Goal: Information Seeking & Learning: Check status

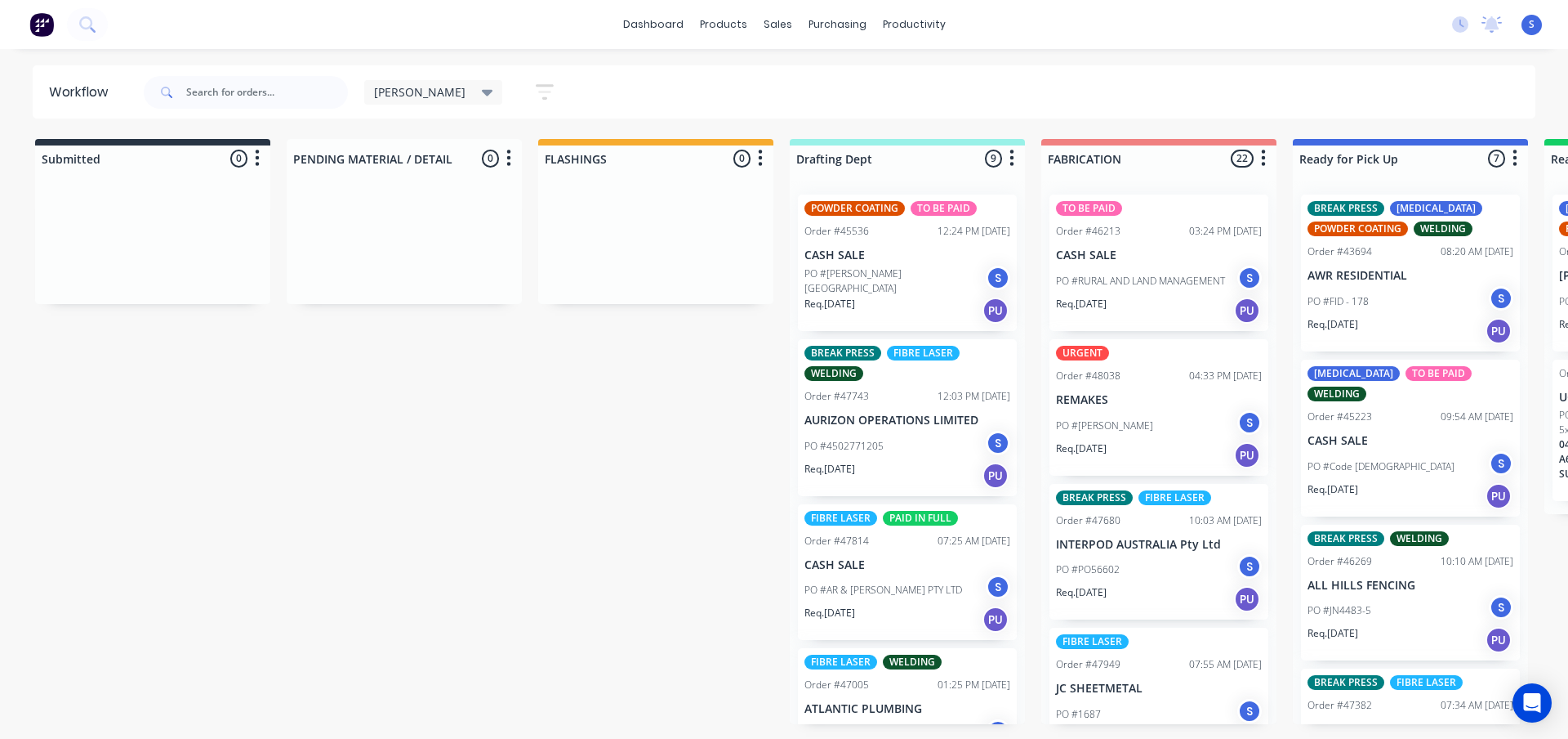
scroll to position [245, 0]
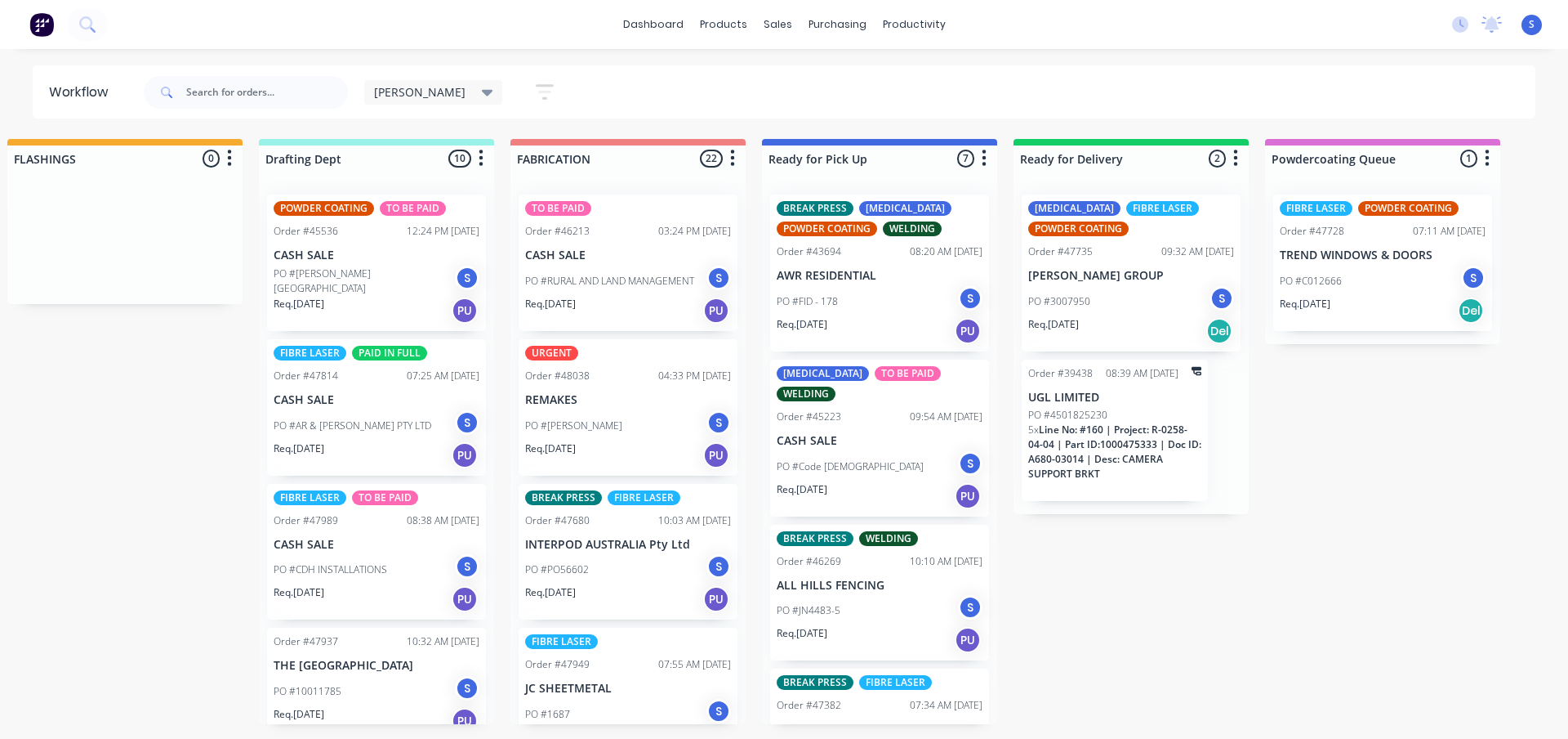
click at [638, 432] on div "PO #[PERSON_NAME] S" at bounding box center [628, 426] width 206 height 31
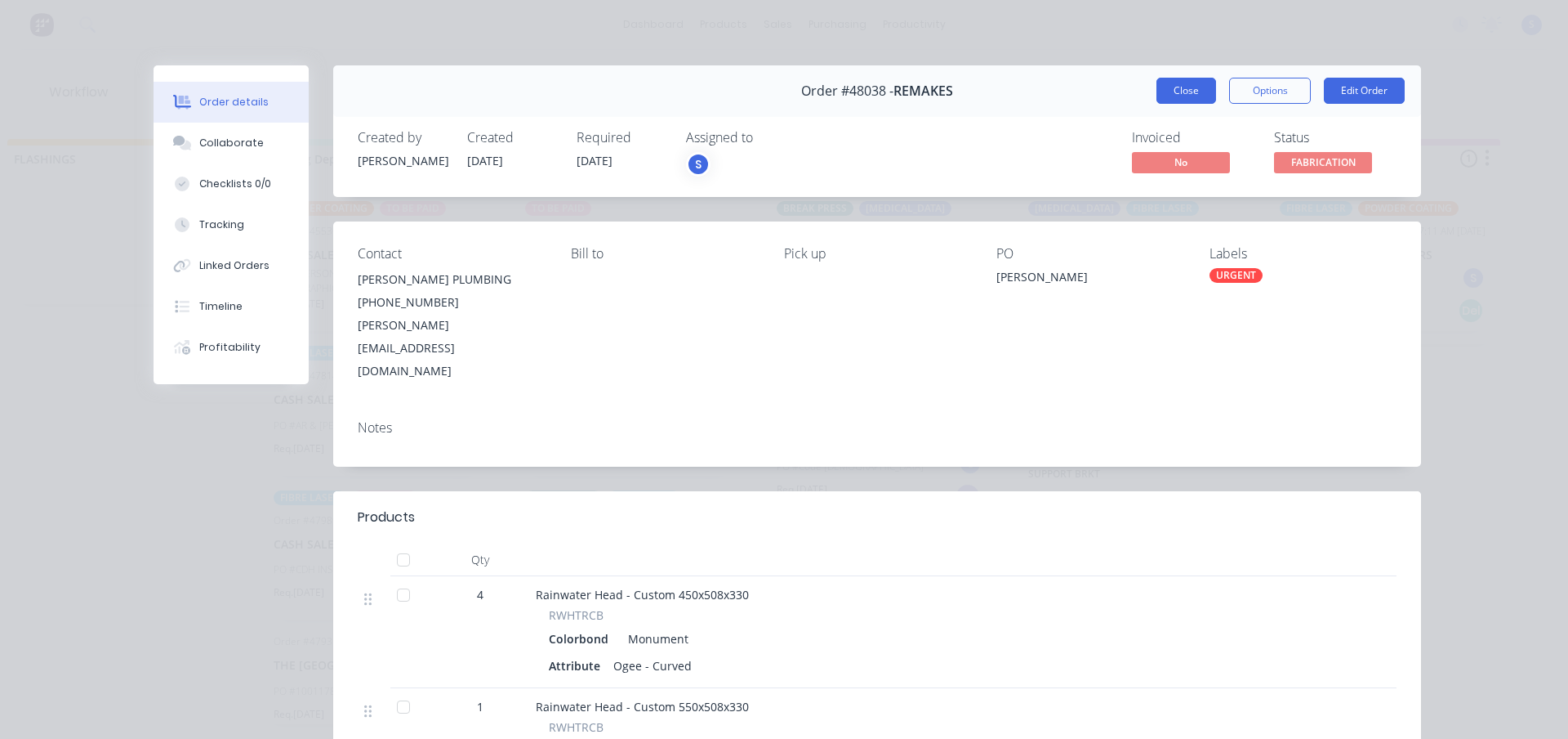
click at [1173, 85] on button "Close" at bounding box center [1186, 90] width 60 height 26
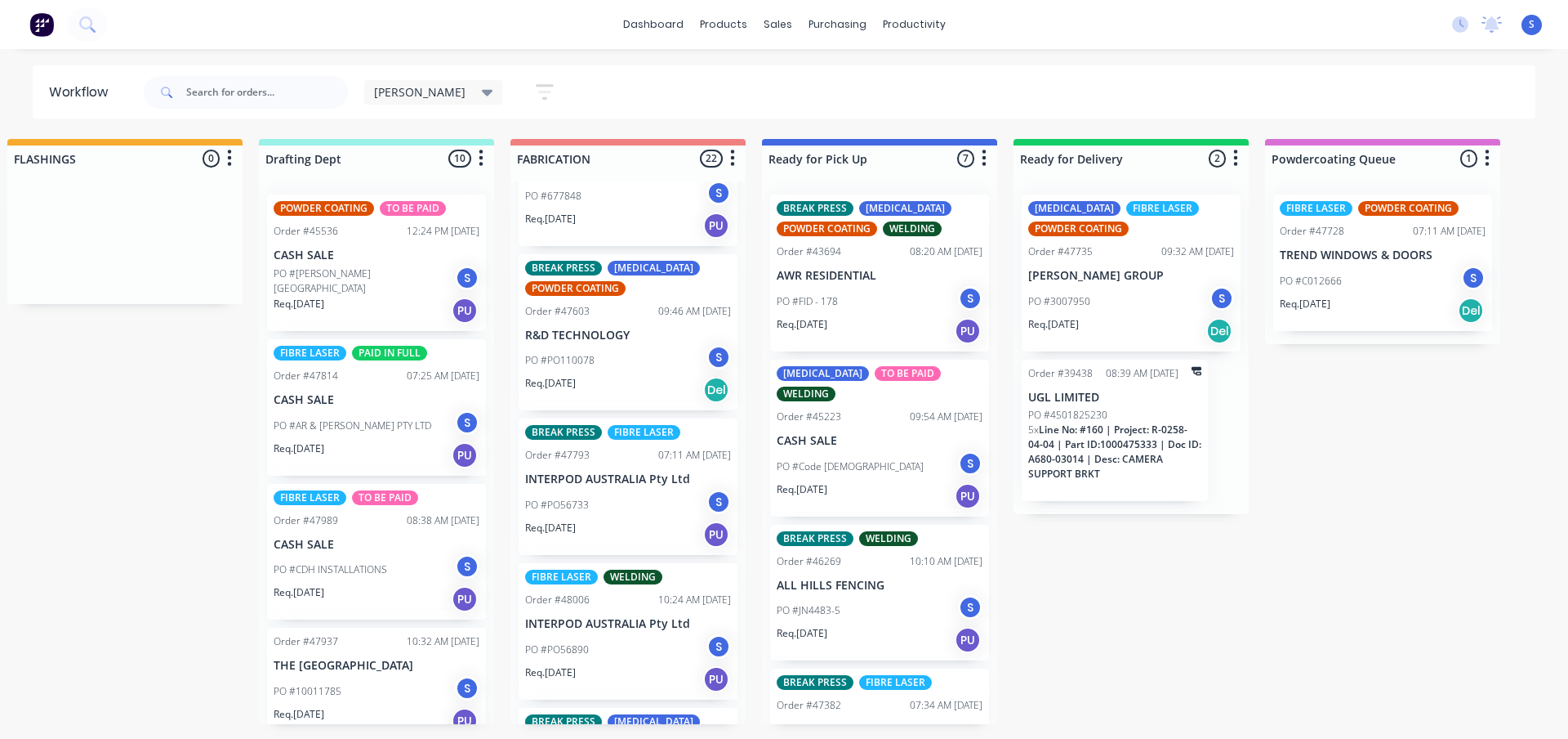
scroll to position [1552, 0]
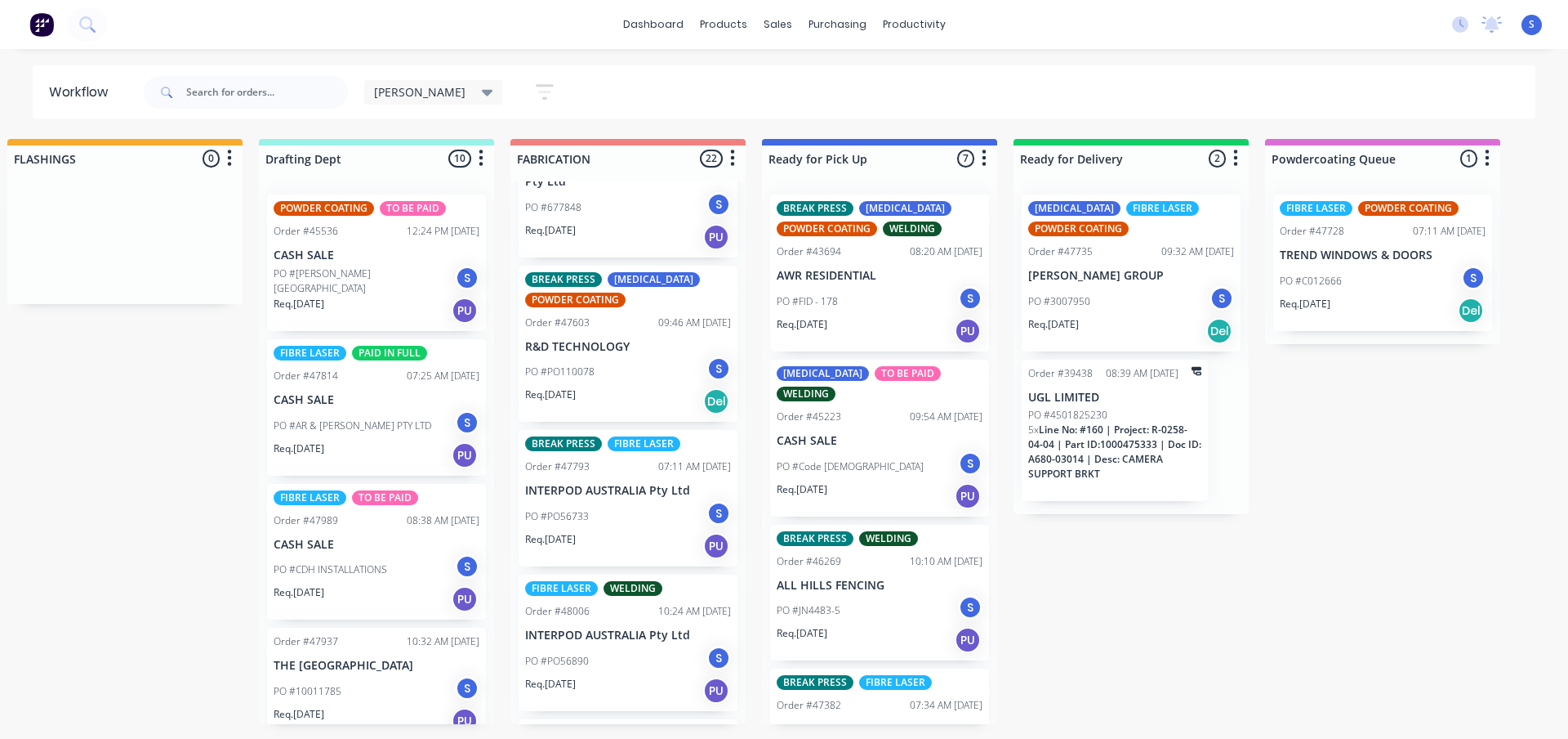
click at [604, 387] on div "Req. [DATE] Del" at bounding box center [628, 401] width 206 height 28
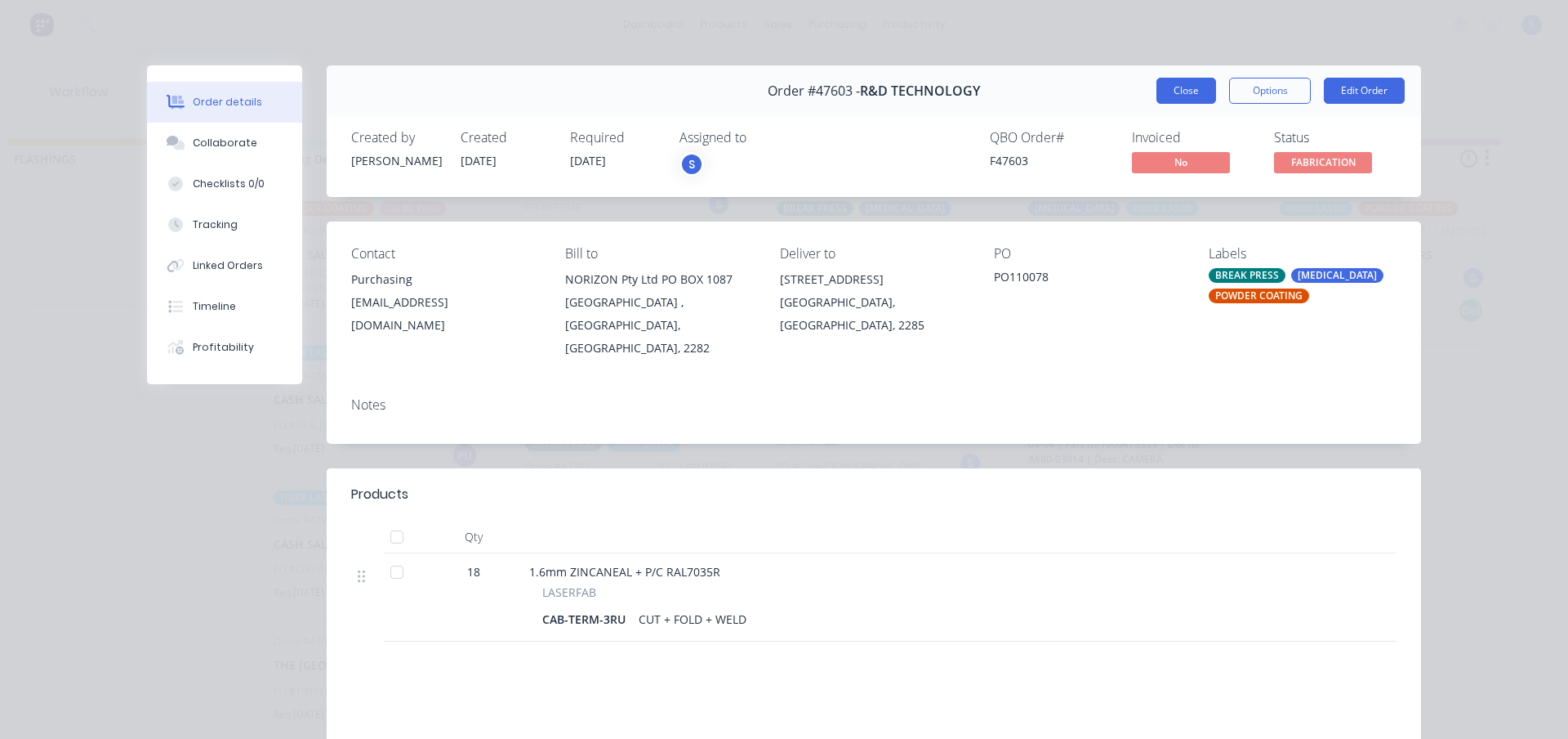
click at [1168, 93] on button "Close" at bounding box center [1186, 90] width 60 height 26
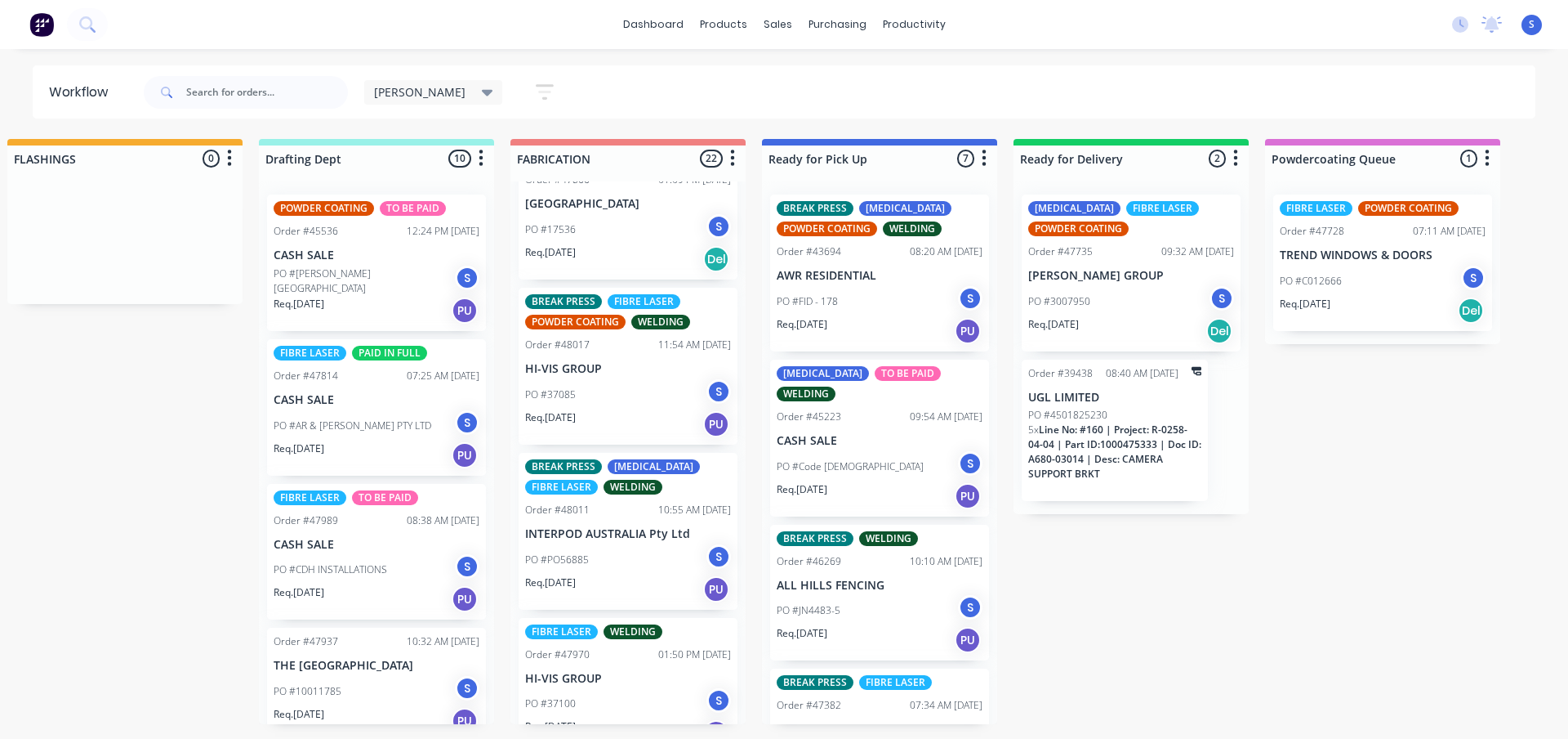
scroll to position [2803, 0]
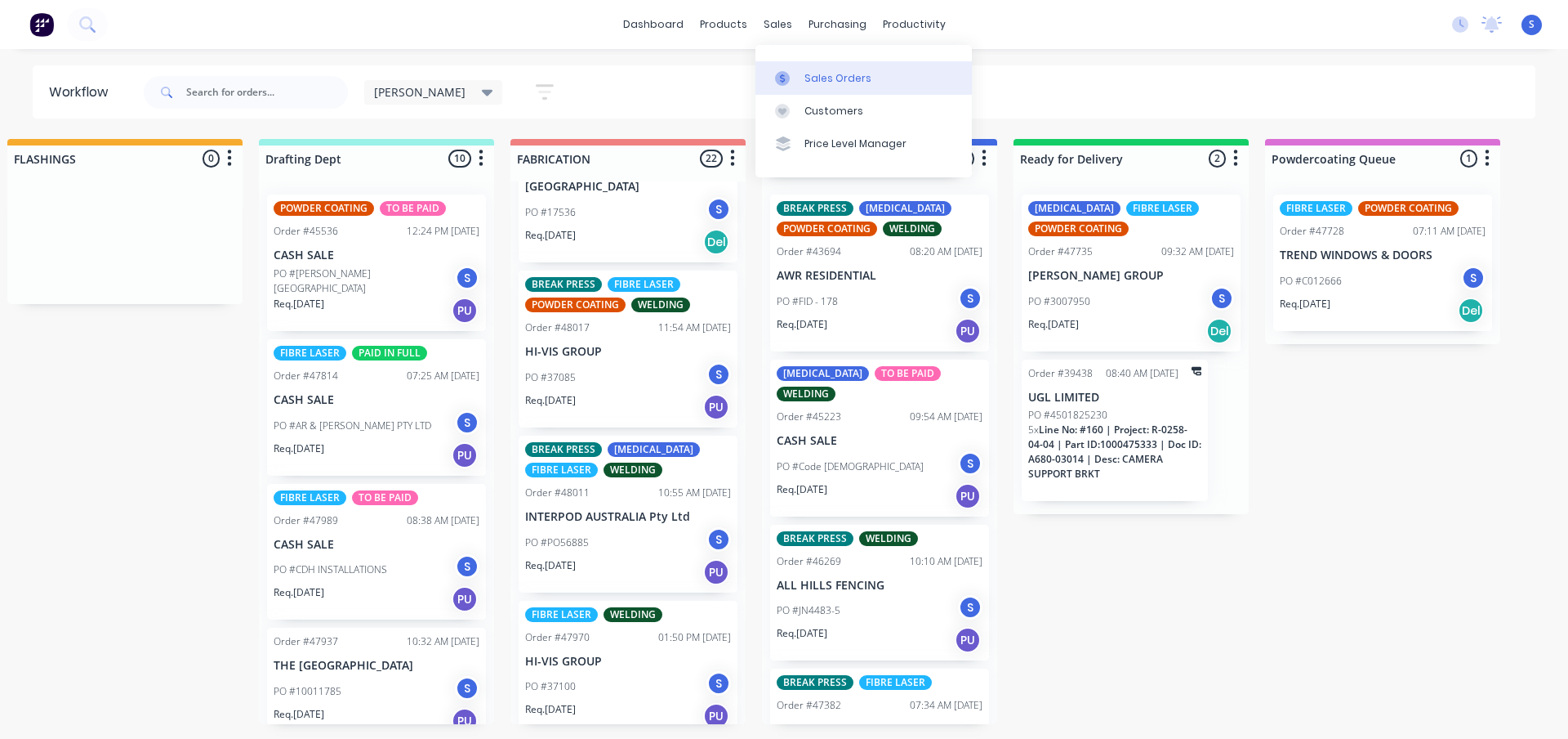
click at [811, 67] on link "Sales Orders" at bounding box center [863, 78] width 217 height 33
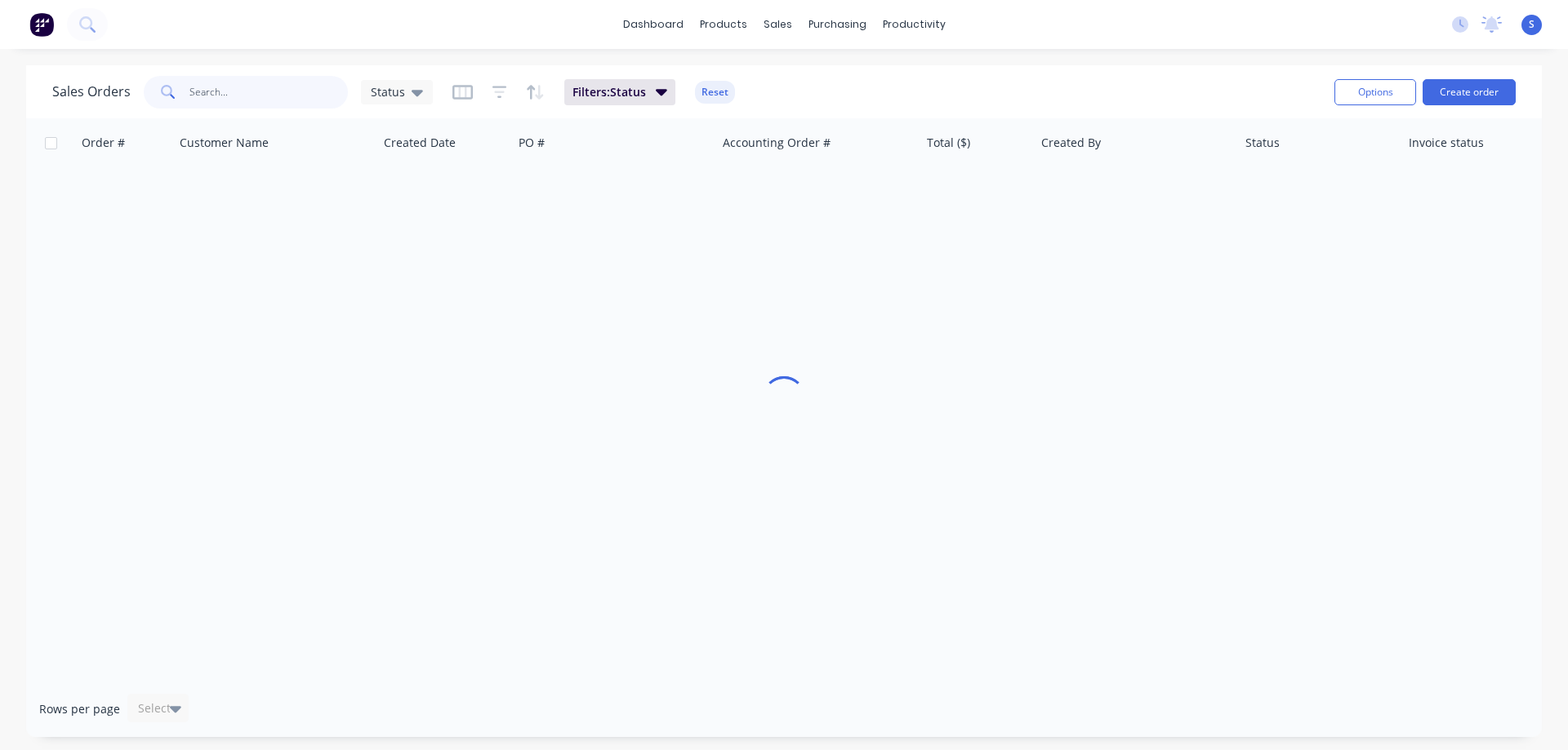
click at [276, 94] on input "text" at bounding box center [268, 93] width 159 height 33
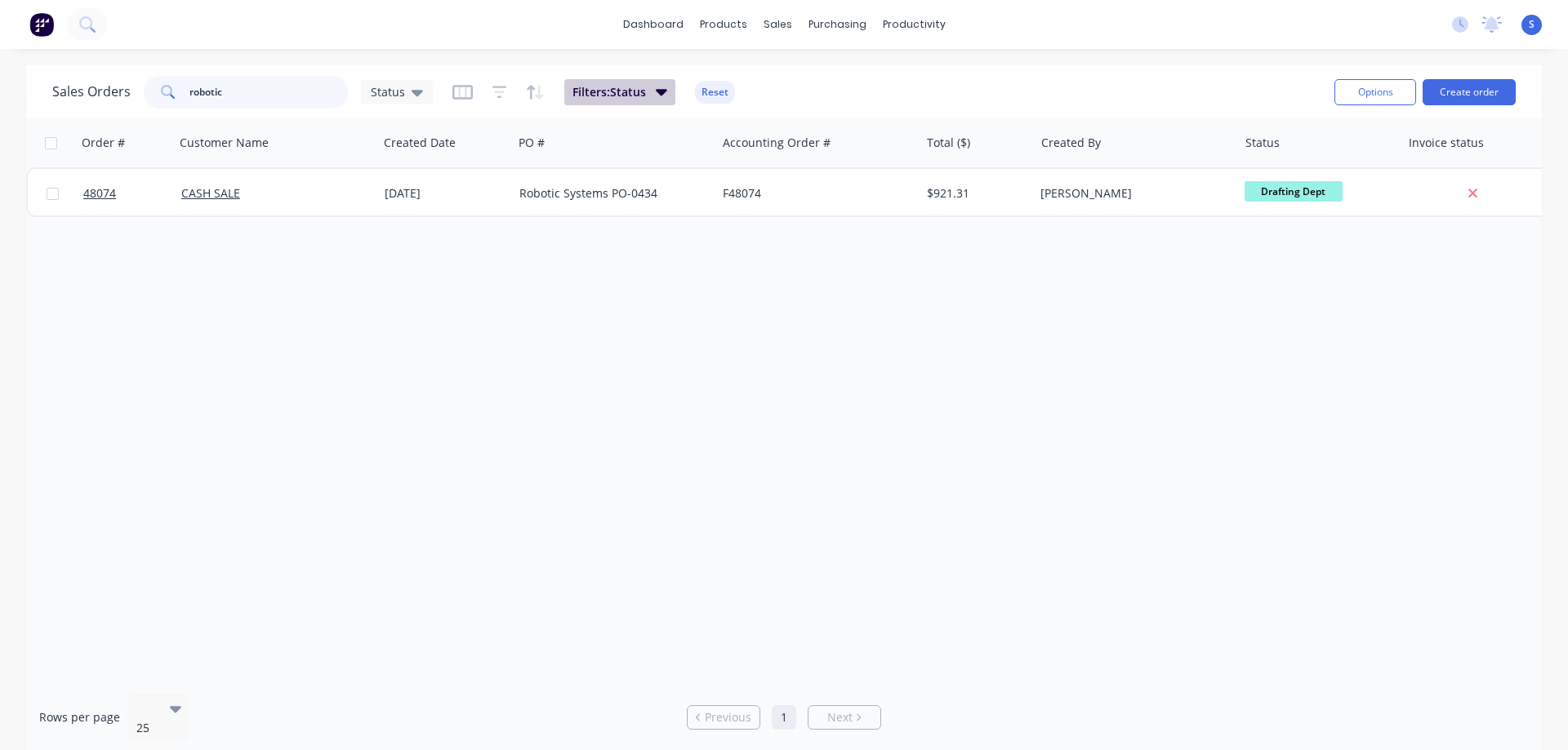
type input "robotic"
click at [589, 89] on span "Filters: Status" at bounding box center [609, 93] width 73 height 17
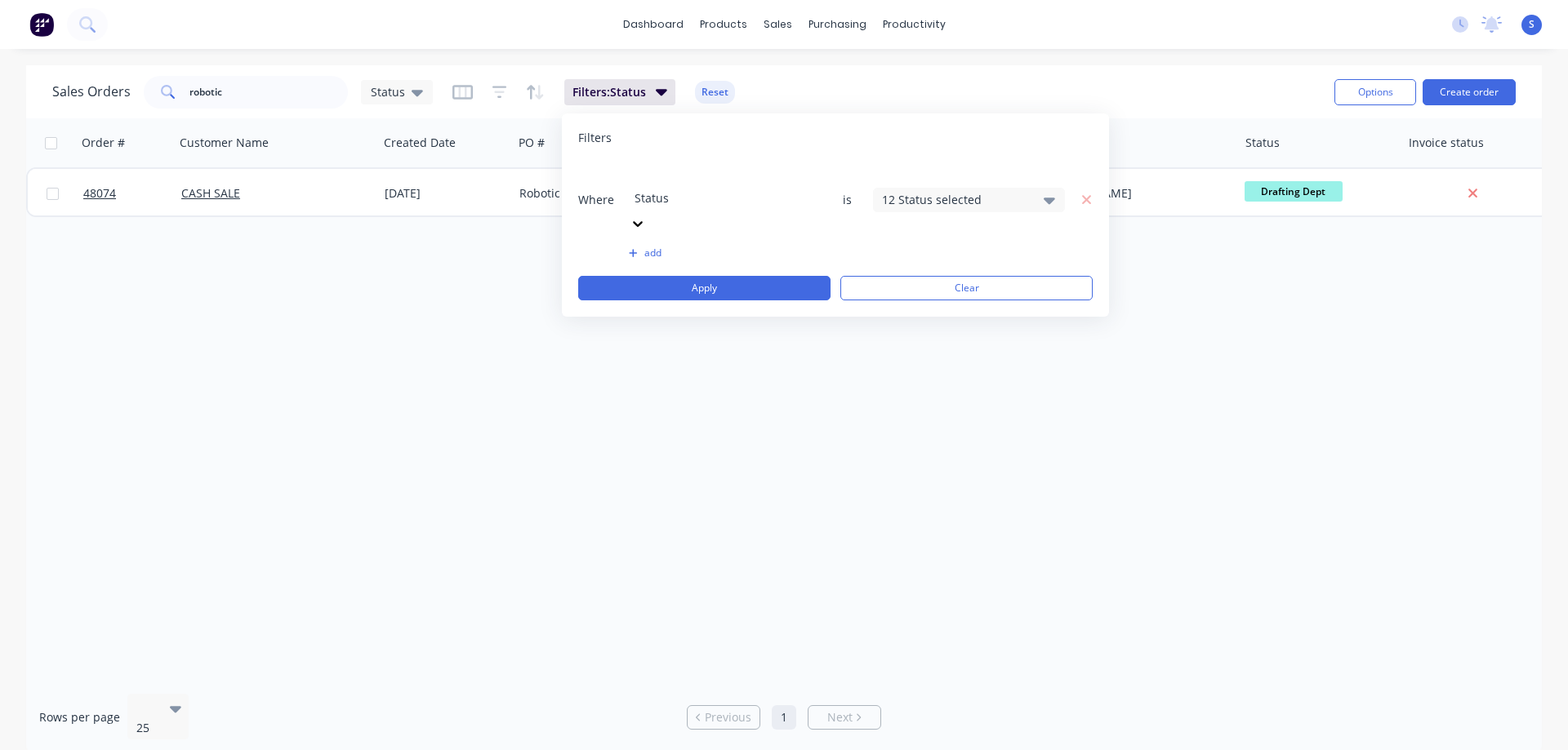
click at [939, 191] on div "12 Status selected" at bounding box center [955, 199] width 148 height 17
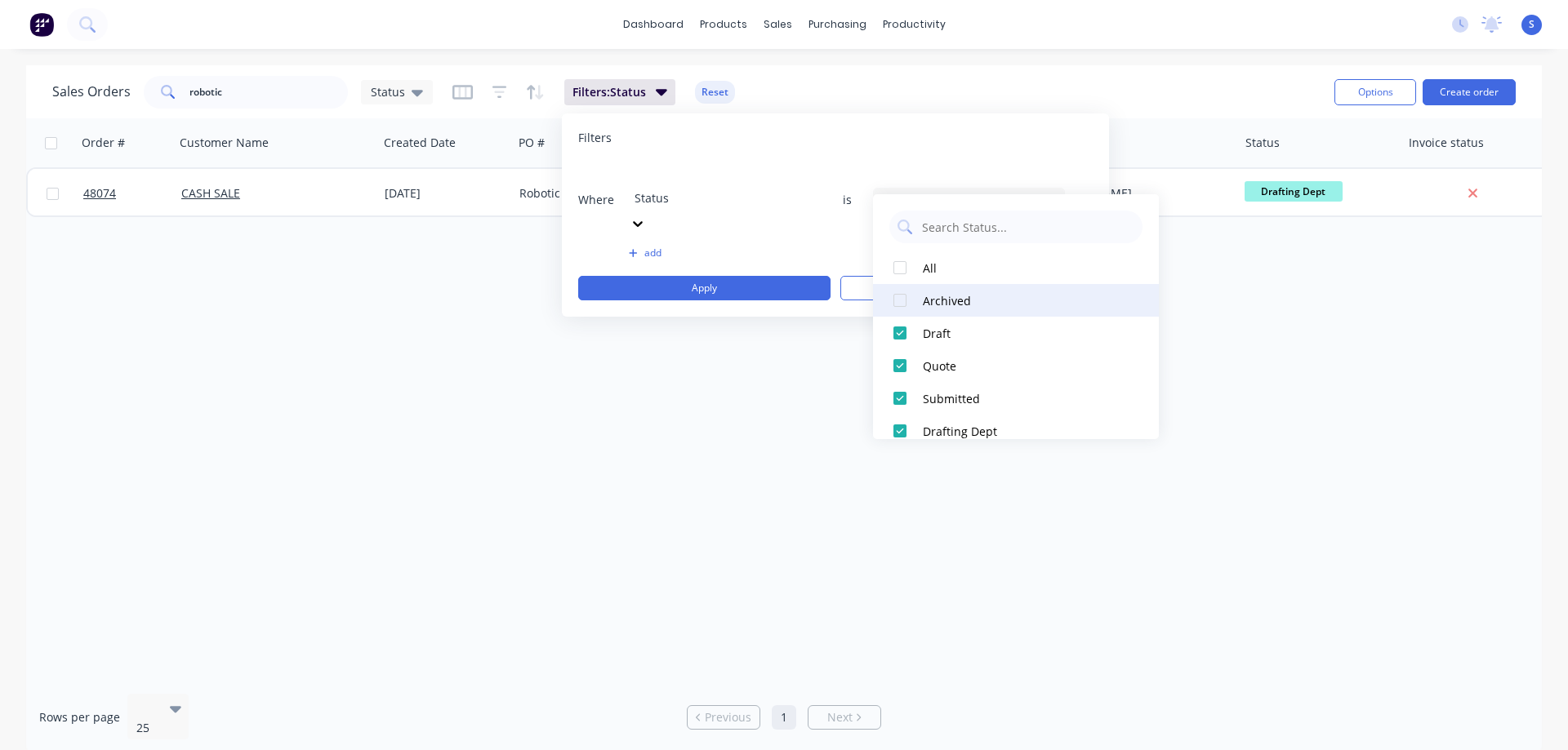
click at [901, 302] on div at bounding box center [900, 300] width 33 height 33
click at [1197, 64] on div "dashboard products sales purchasing productivity dashboard products Product Cat…" at bounding box center [784, 375] width 1568 height 750
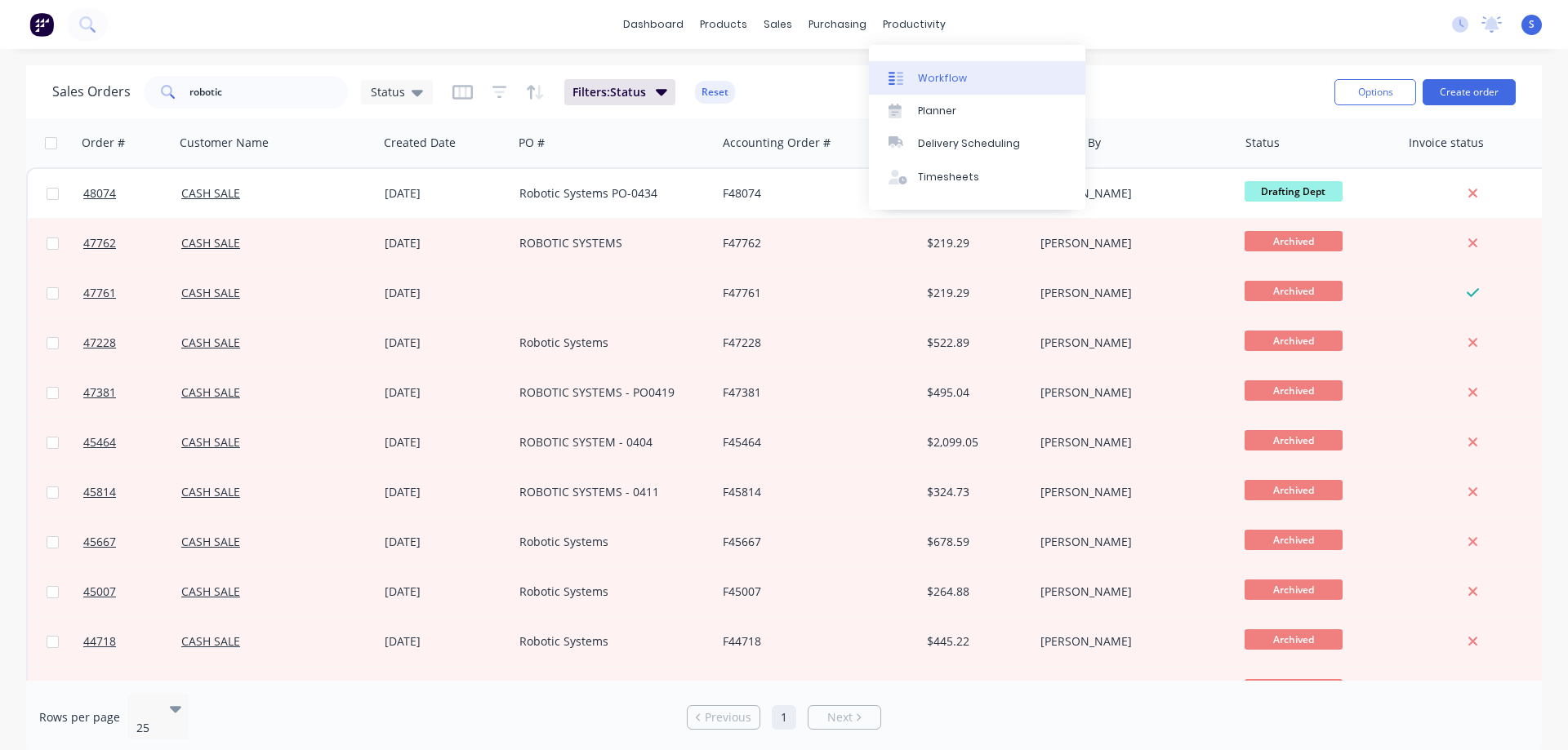
click at [938, 72] on div "Workflow" at bounding box center [942, 78] width 49 height 15
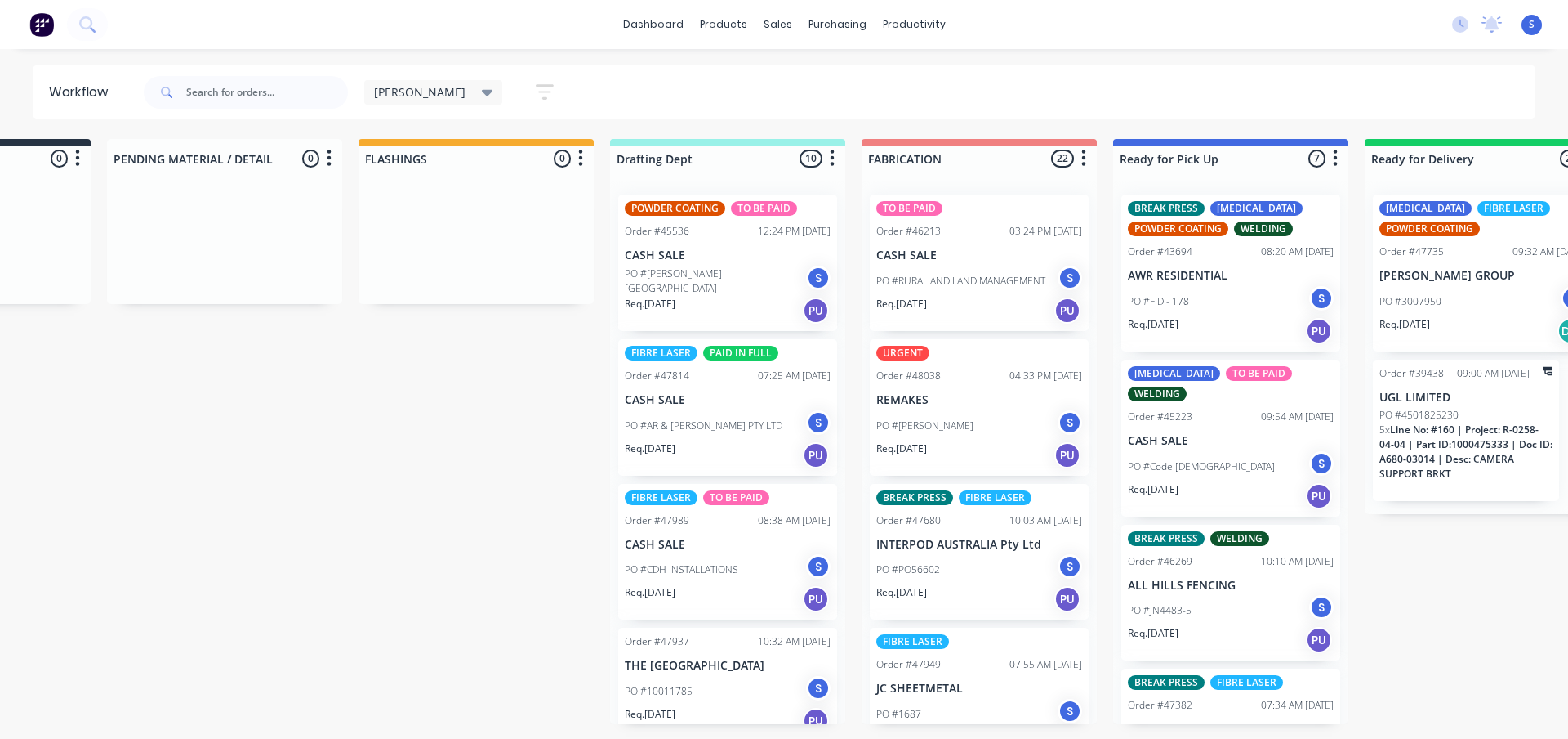
scroll to position [0, 184]
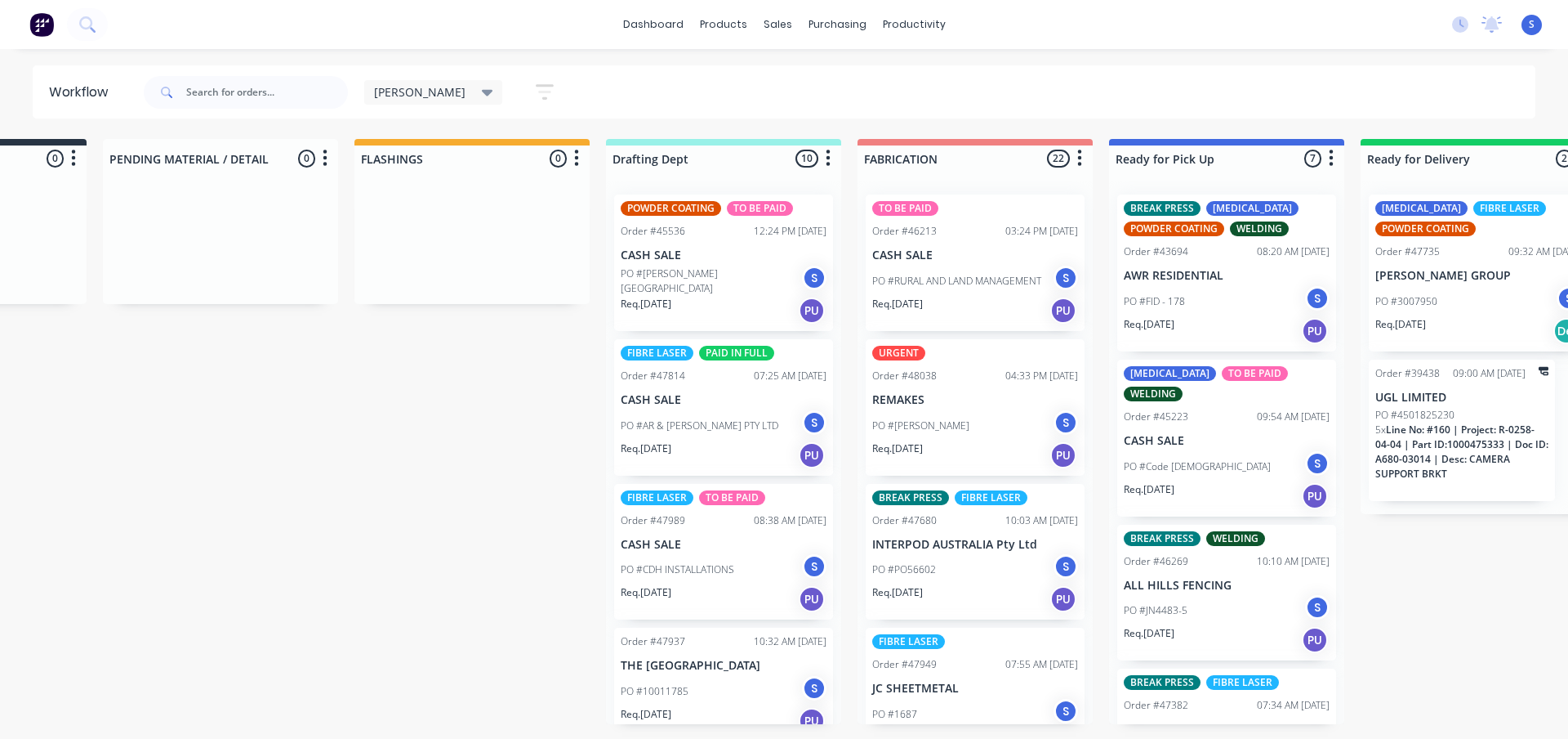
click at [925, 278] on p "PO #RURAL AND LAND MANAGEMENT" at bounding box center [957, 281] width 169 height 15
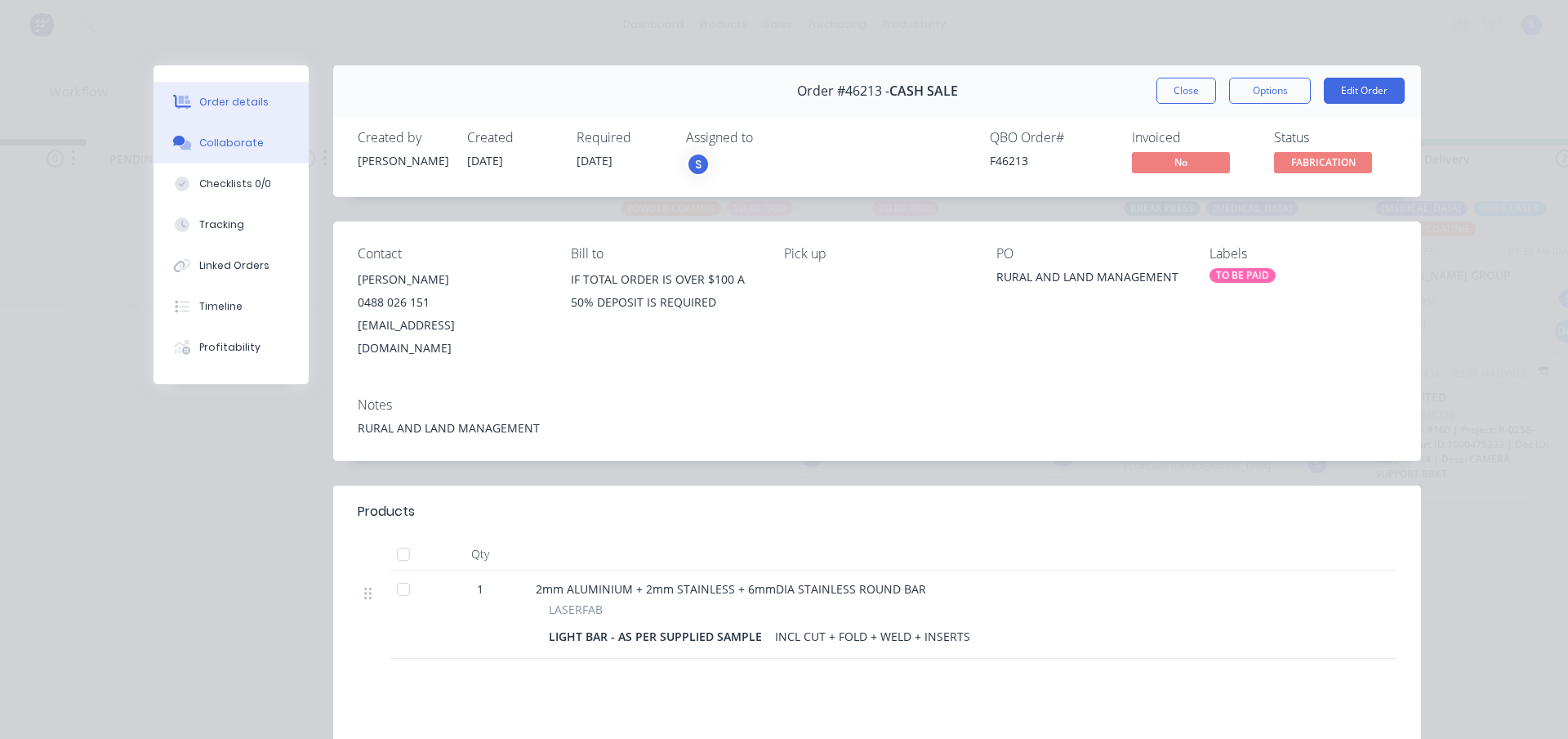
click at [208, 151] on button "Collaborate" at bounding box center [231, 142] width 155 height 40
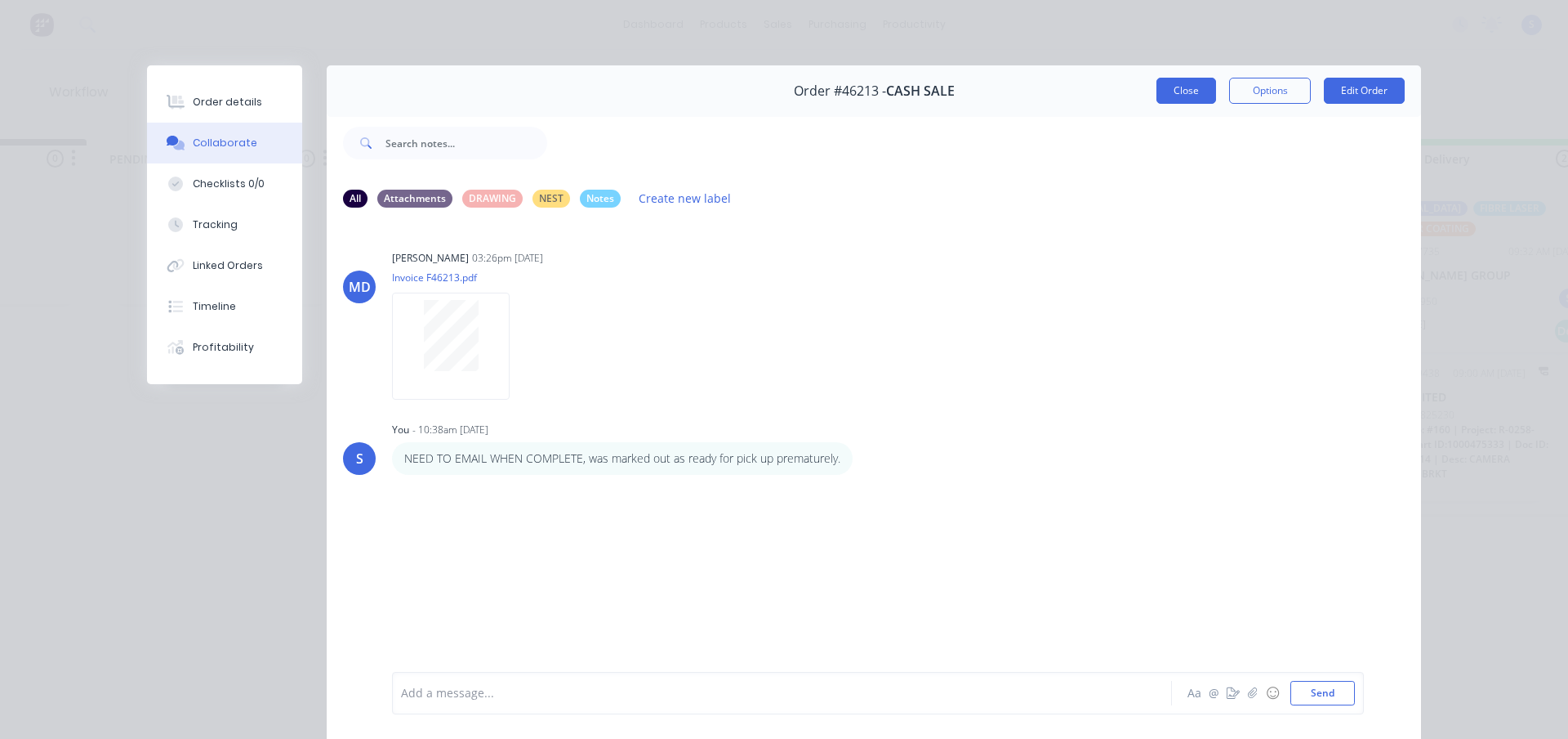
click at [1178, 88] on button "Close" at bounding box center [1186, 90] width 60 height 26
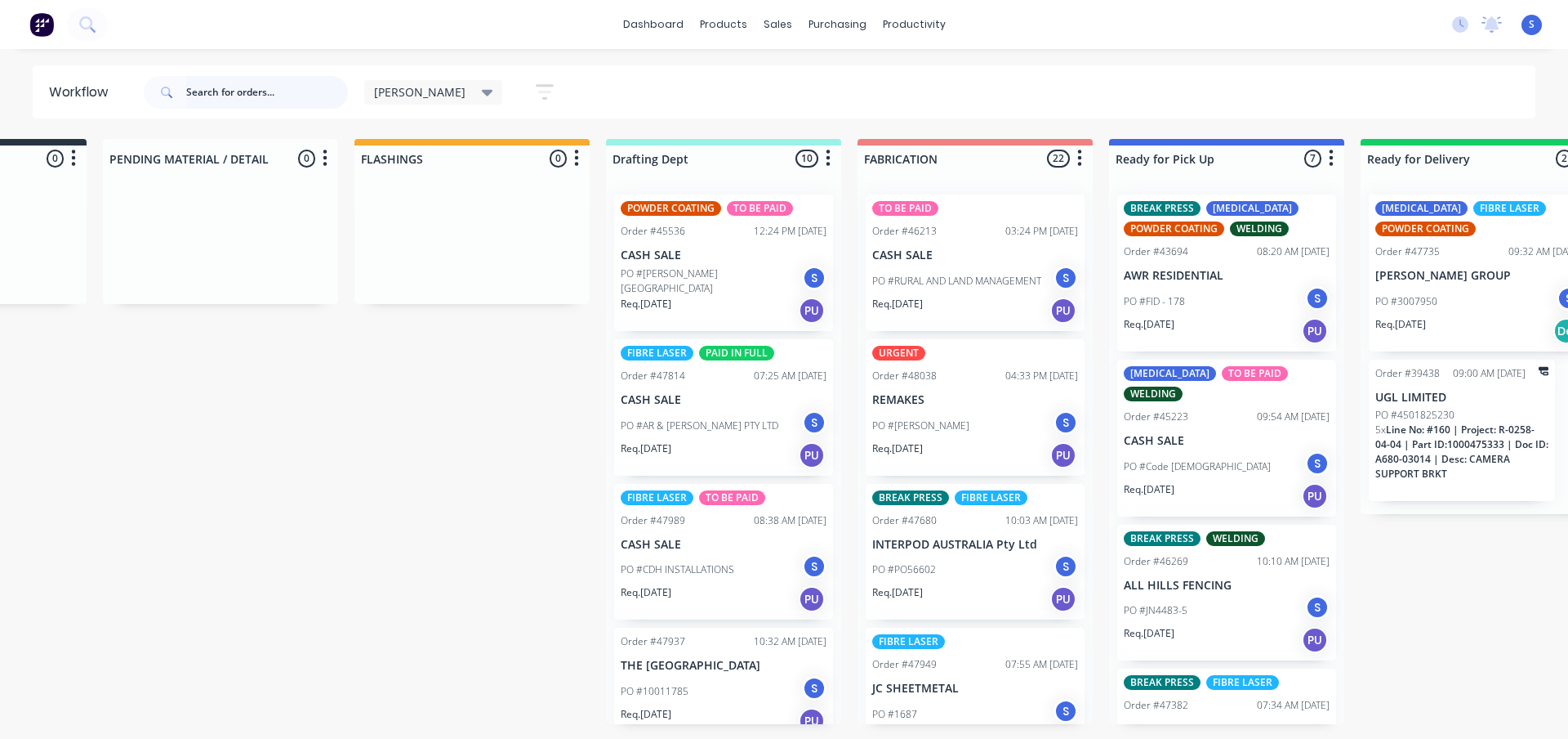
click at [212, 94] on input "text" at bounding box center [267, 93] width 162 height 33
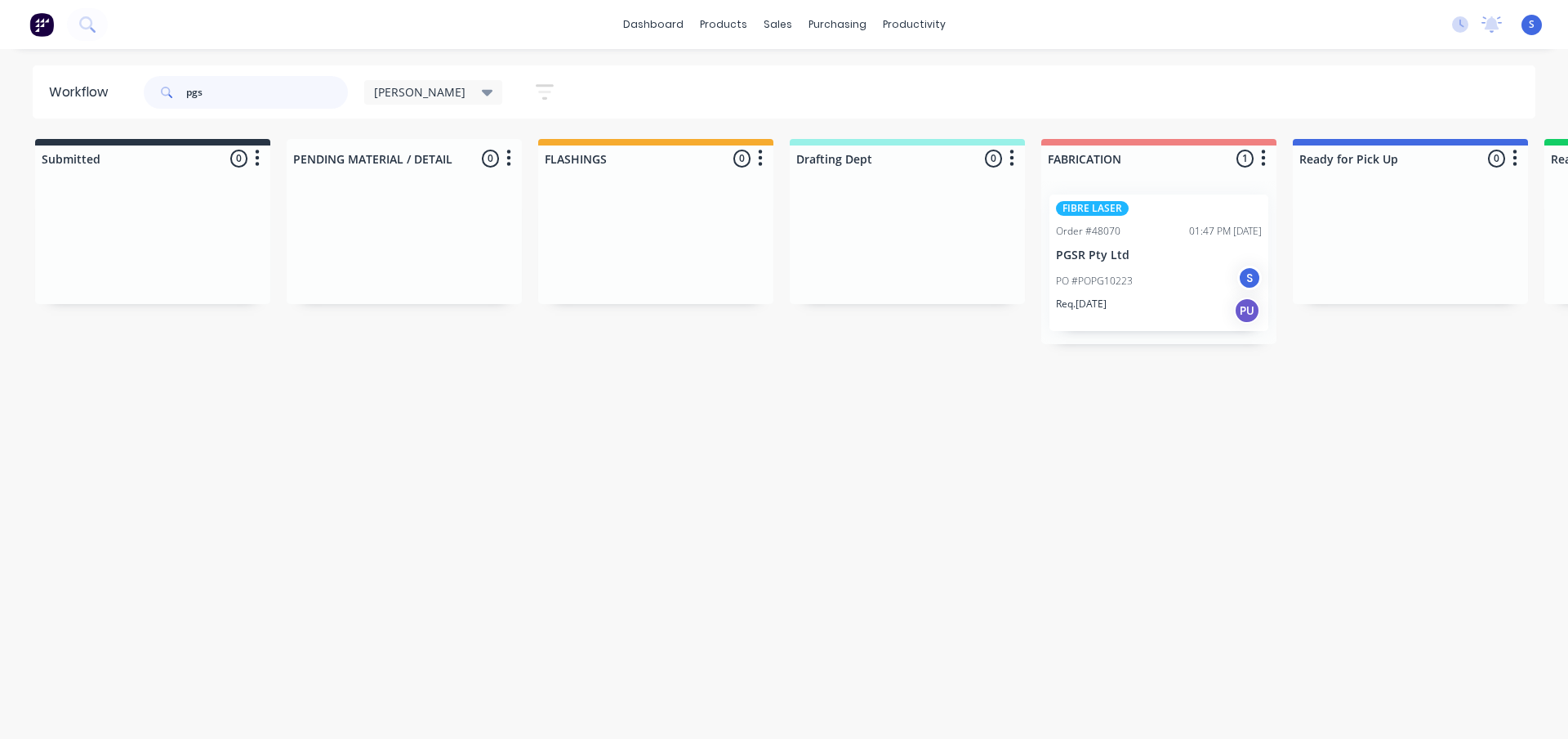
type input "pgs"
click at [1108, 295] on div "PO #POPG10223 S" at bounding box center [1159, 281] width 206 height 31
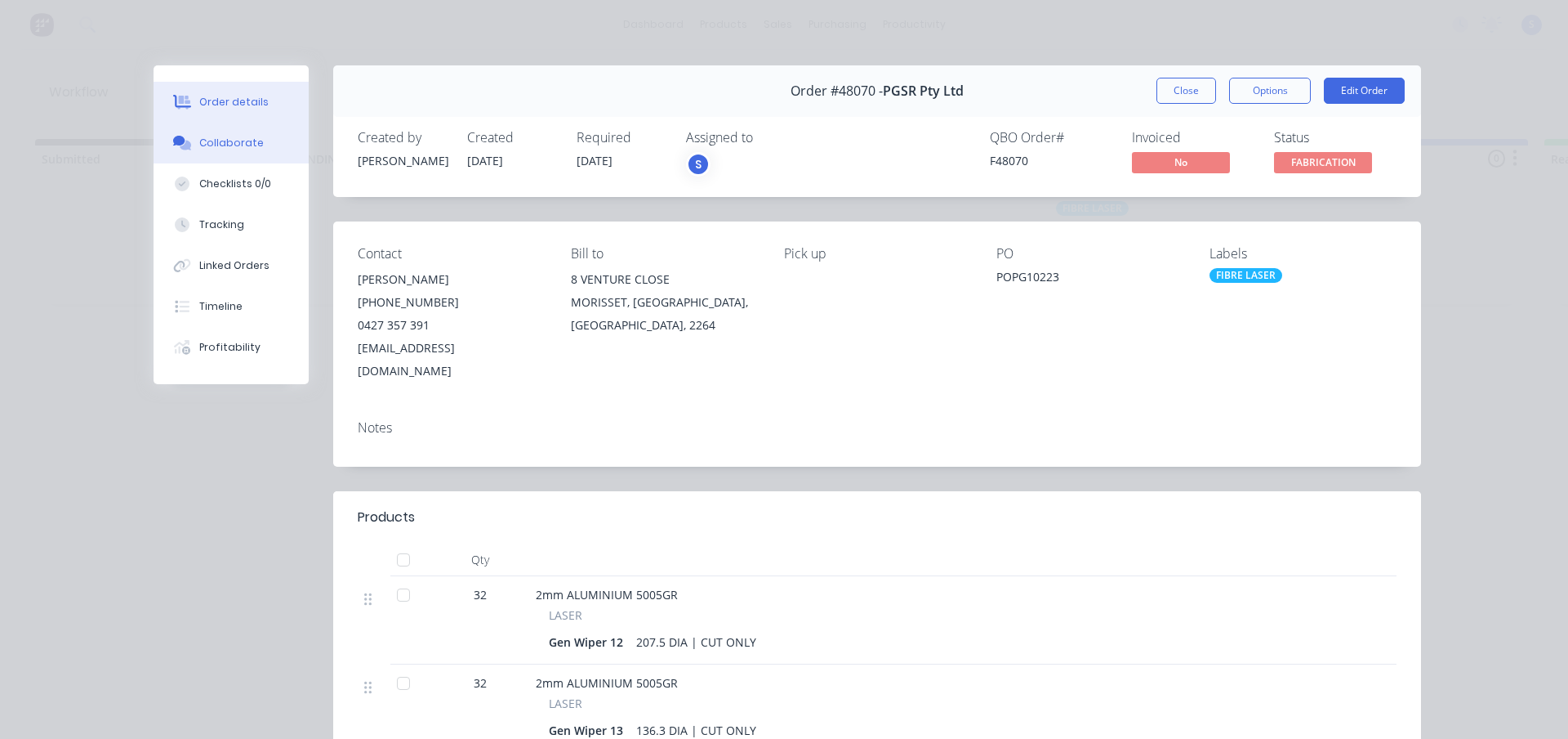
click at [223, 142] on div "Collaborate" at bounding box center [231, 143] width 64 height 15
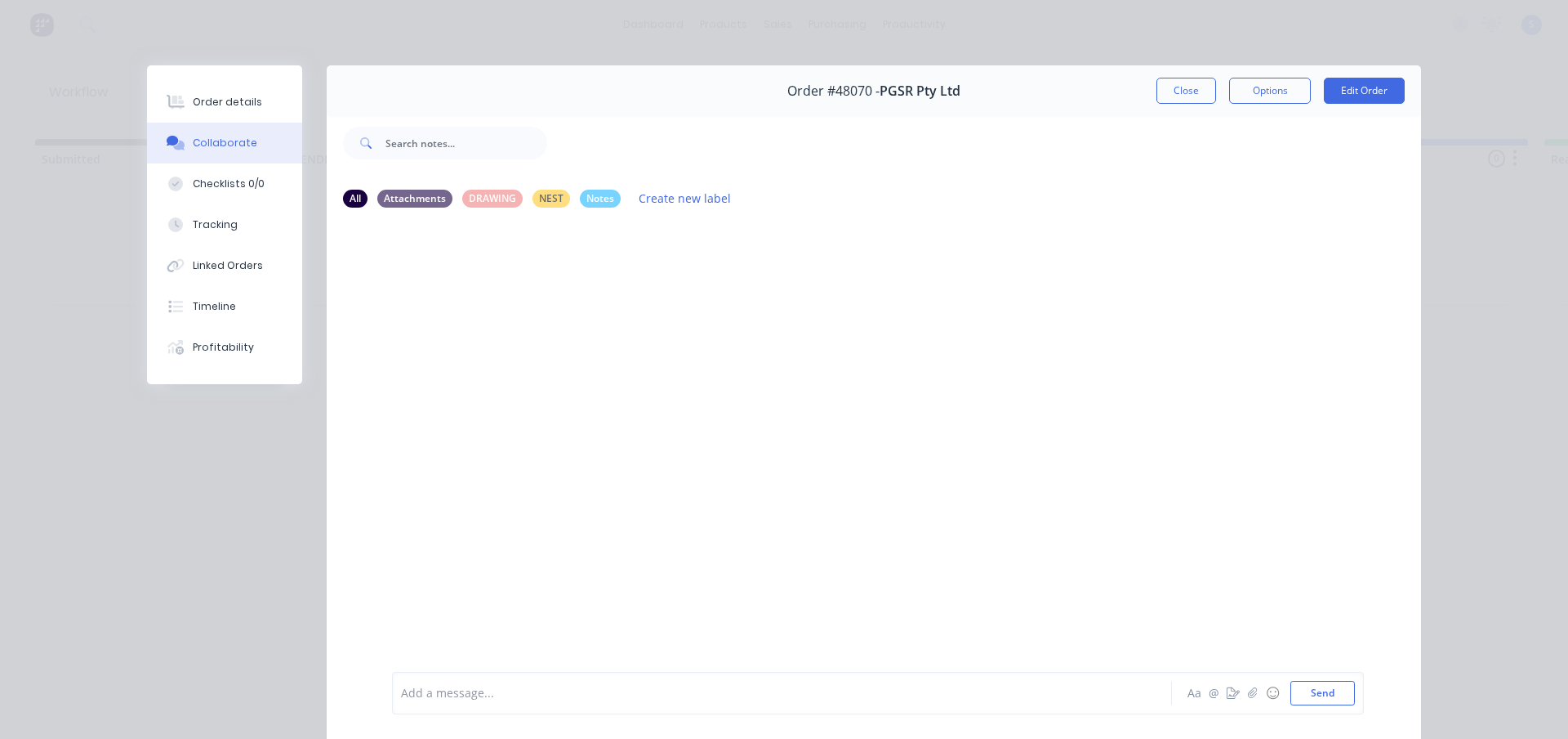
click at [1190, 106] on div "Order #48070 - PGSR Pty Ltd Close Options Edit Order" at bounding box center [874, 91] width 1094 height 51
click at [1190, 96] on button "Close" at bounding box center [1186, 90] width 60 height 26
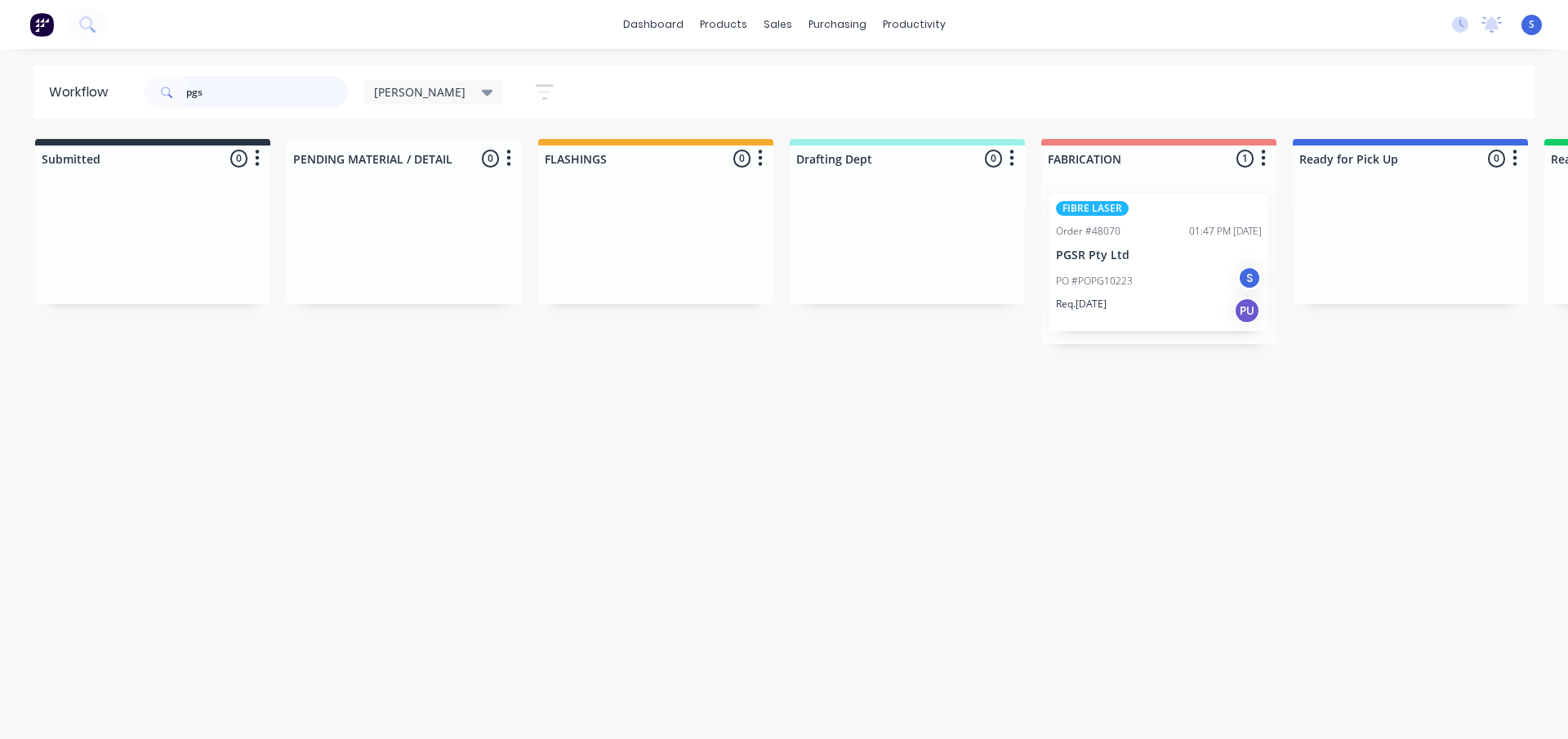
click at [38, 115] on header "Workflow pgs Stuart Save new view None edit Stuart (Default) edit Nilesh edit P…" at bounding box center [784, 92] width 1504 height 53
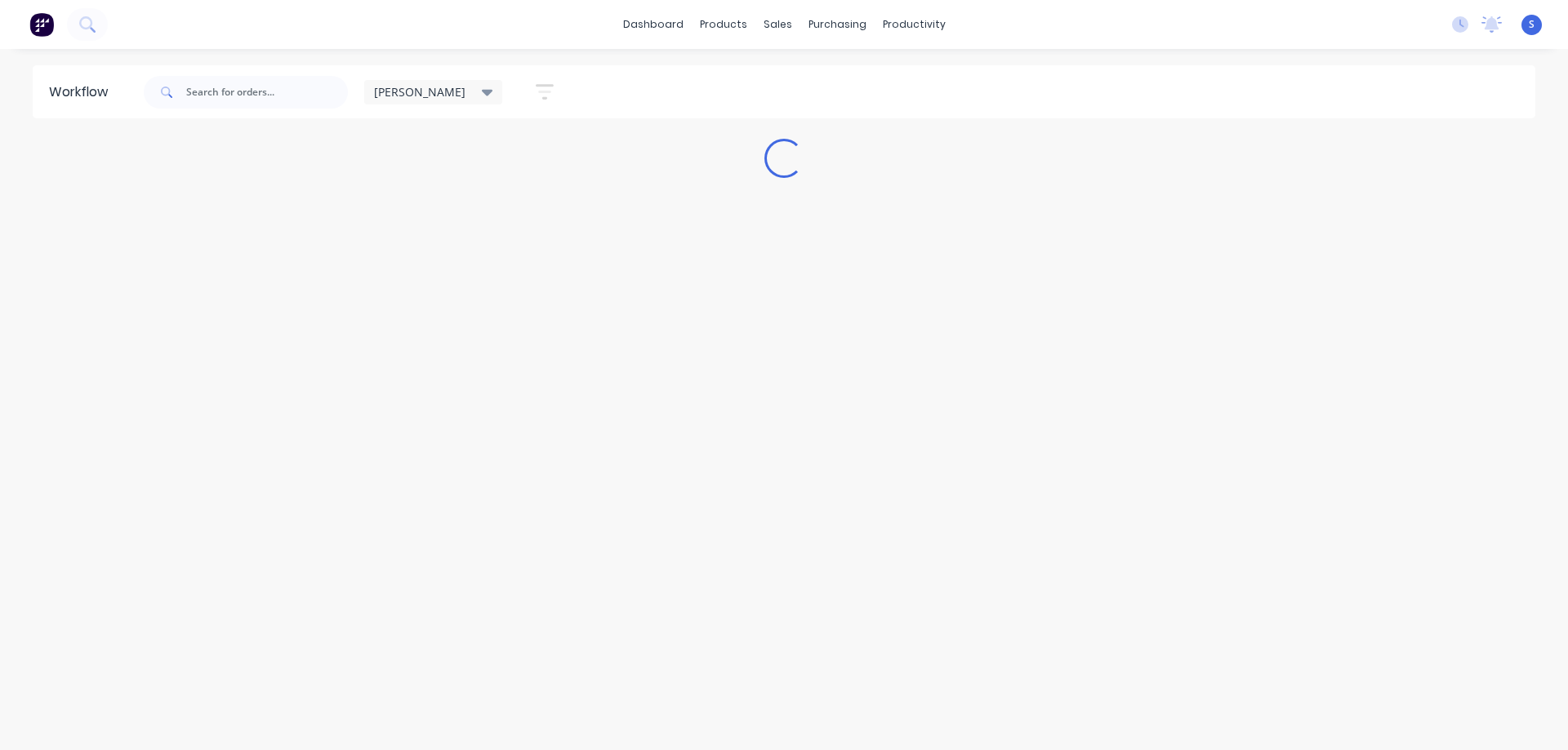
click at [584, 80] on div "Stuart Save new view None edit Stuart (Default) edit Nilesh edit Production edi…" at bounding box center [838, 92] width 1395 height 49
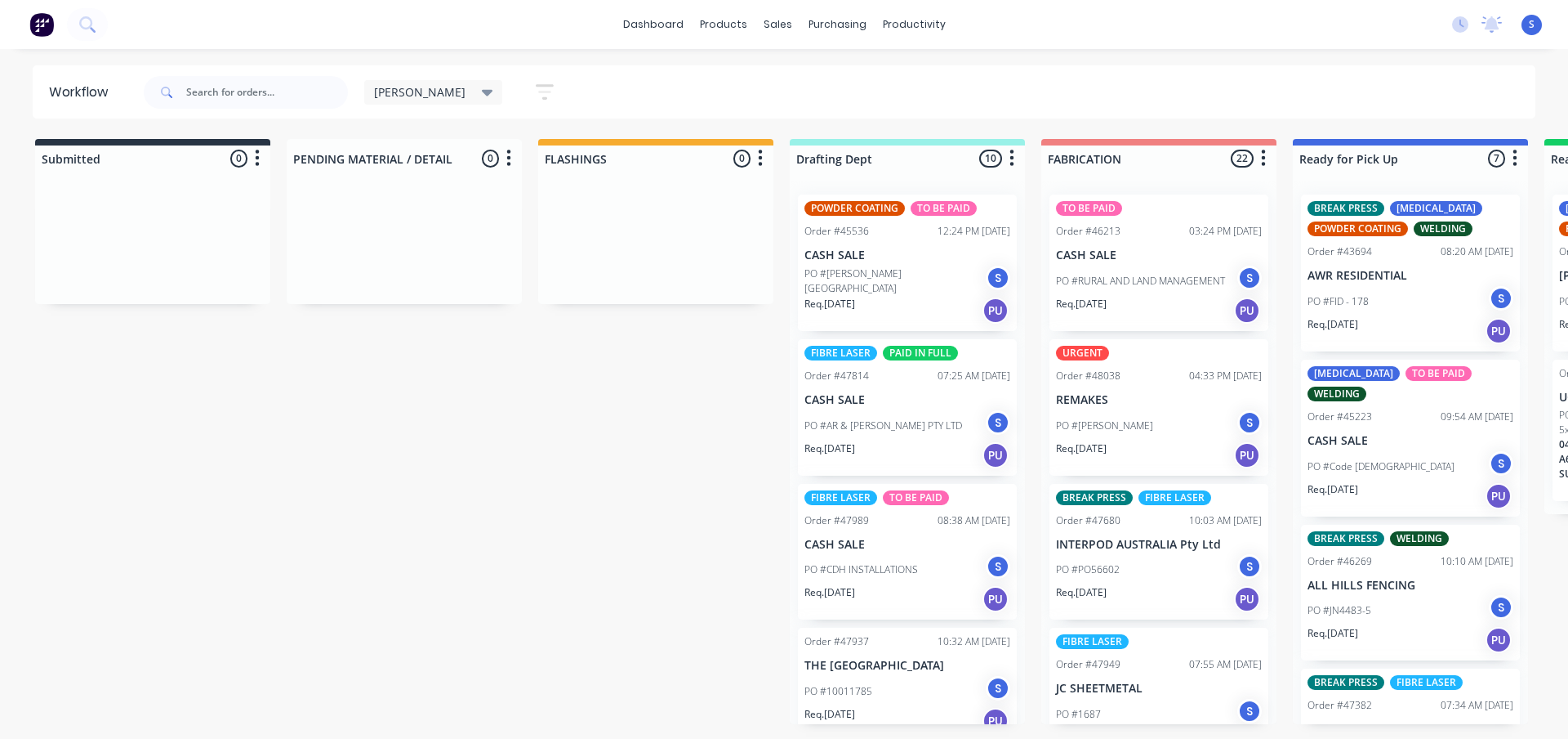
click at [585, 435] on div "Submitted 0 Sort By Created date Required date Order number Customer name Most …" at bounding box center [1349, 431] width 2724 height 586
